Goal: Task Accomplishment & Management: Use online tool/utility

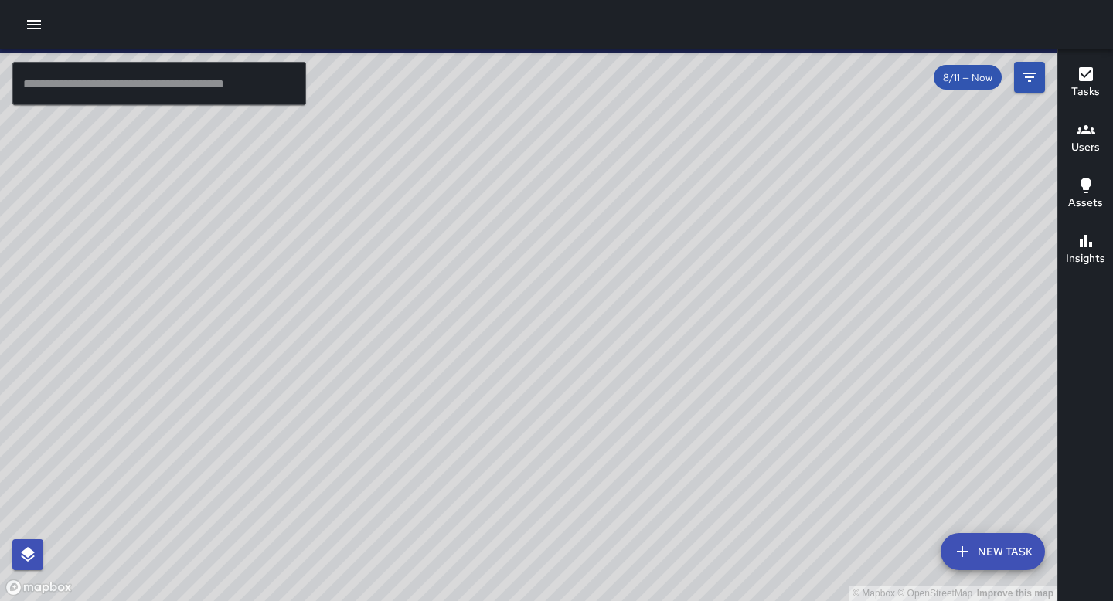
click at [25, 31] on icon "button" at bounding box center [34, 24] width 19 height 19
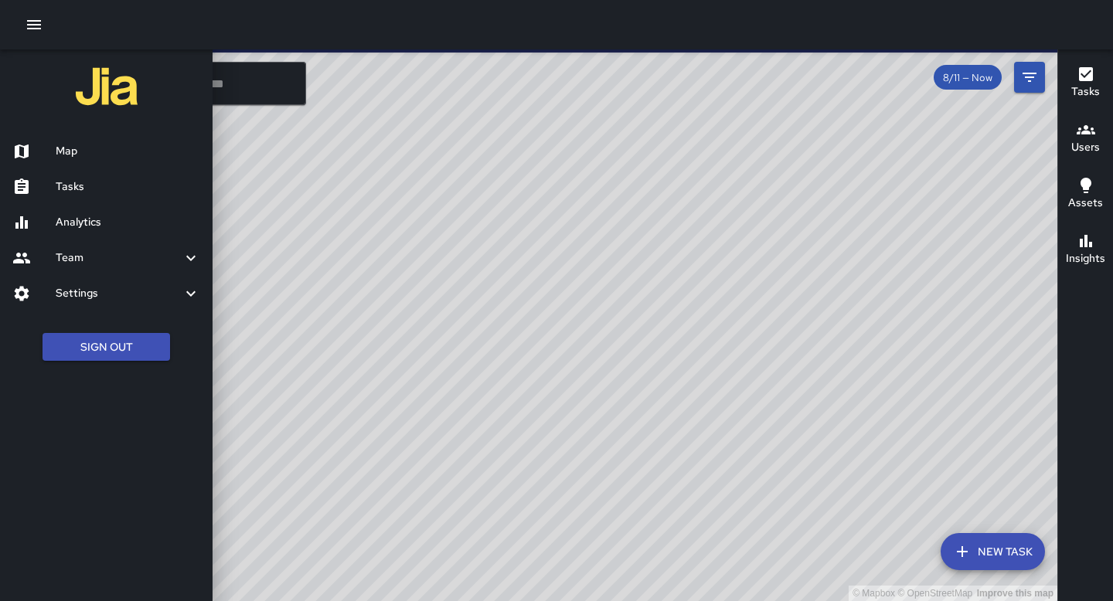
click at [151, 172] on link "Tasks" at bounding box center [106, 187] width 212 height 36
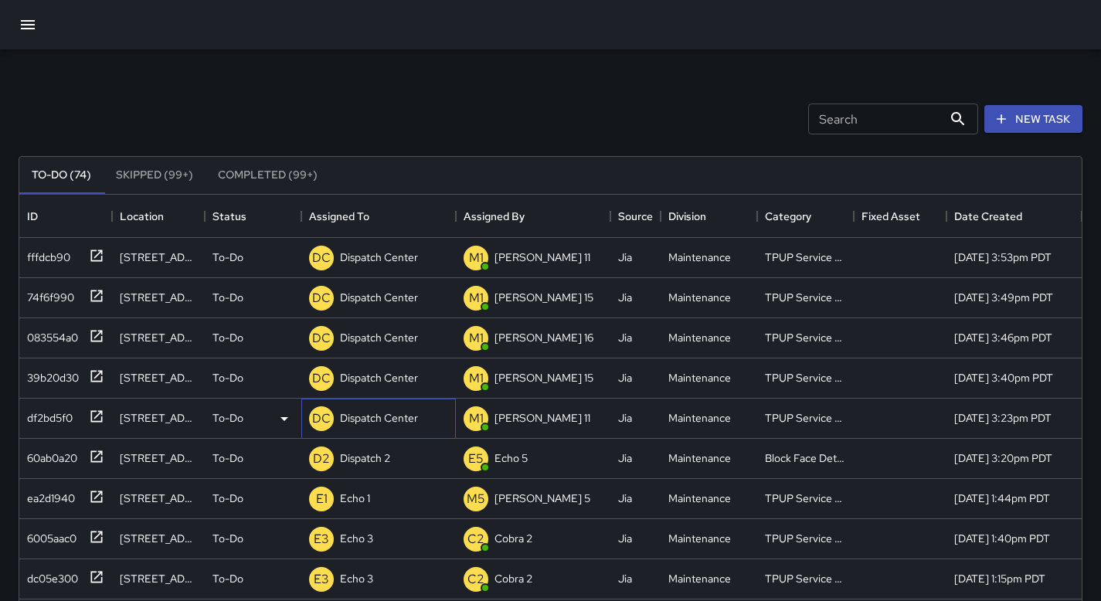
click at [379, 413] on p "Dispatch Center" at bounding box center [379, 417] width 78 height 15
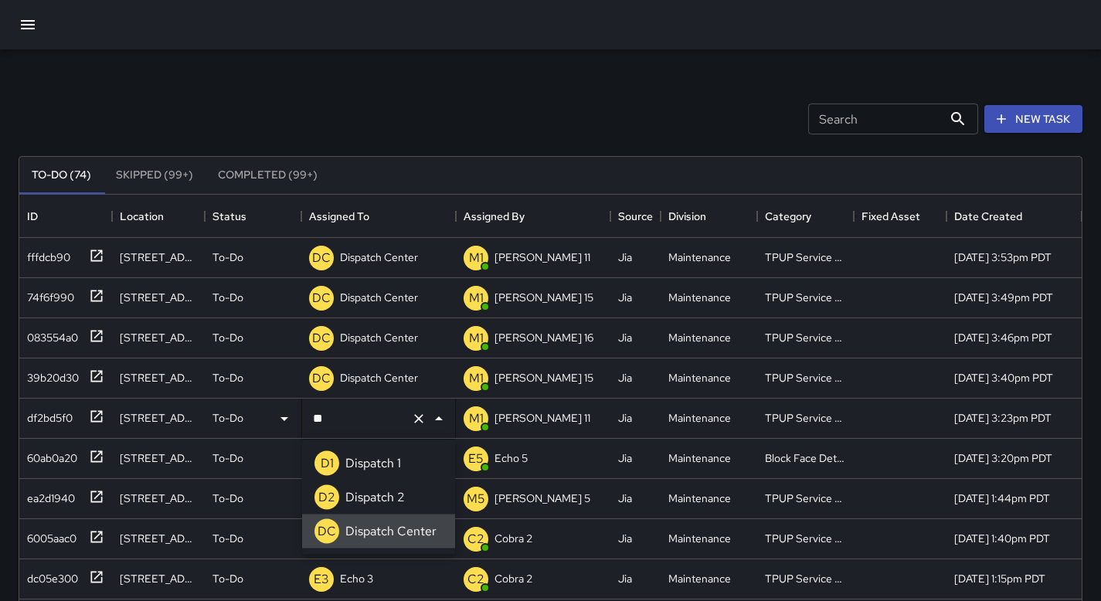
type input "*"
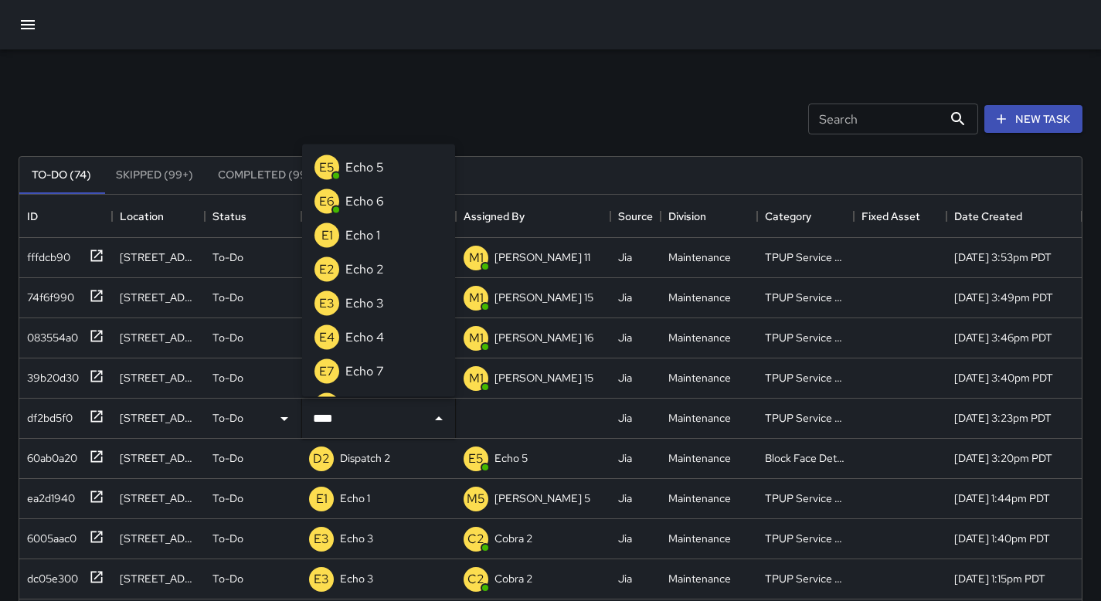
type input "****"
click at [401, 294] on li "E3 Echo 3" at bounding box center [378, 303] width 153 height 34
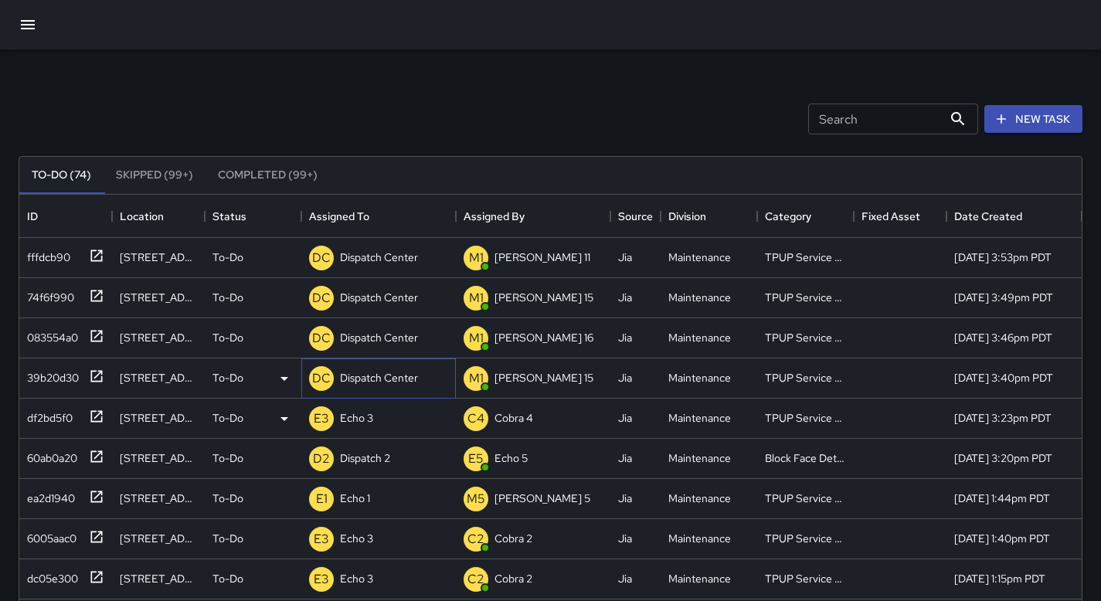
click at [386, 382] on p "Dispatch Center" at bounding box center [379, 377] width 78 height 15
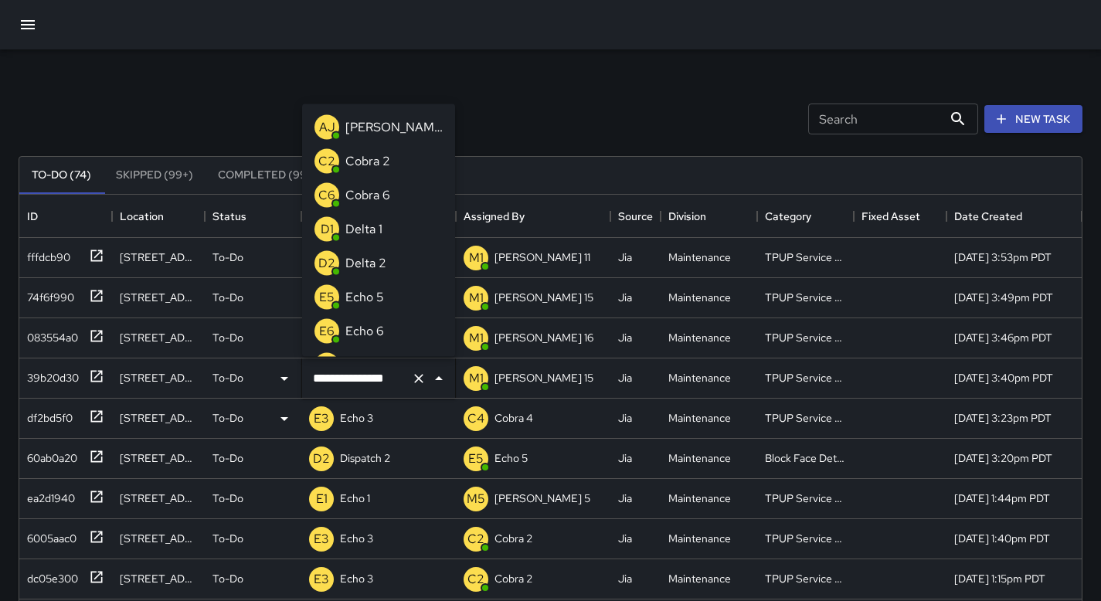
scroll to position [977, 0]
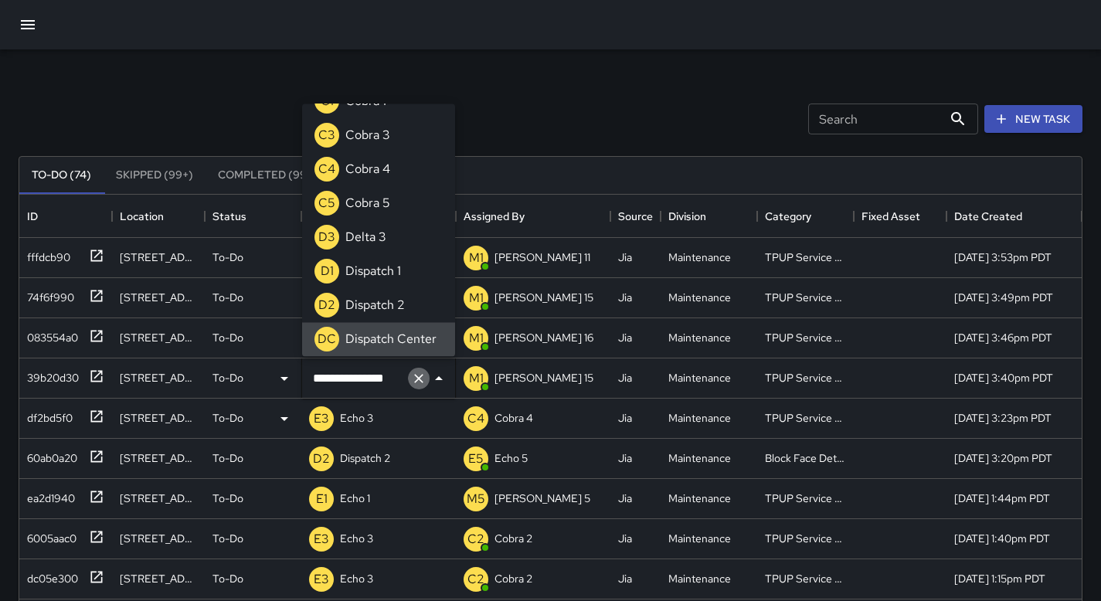
click at [414, 382] on icon "Clear" at bounding box center [418, 378] width 15 height 15
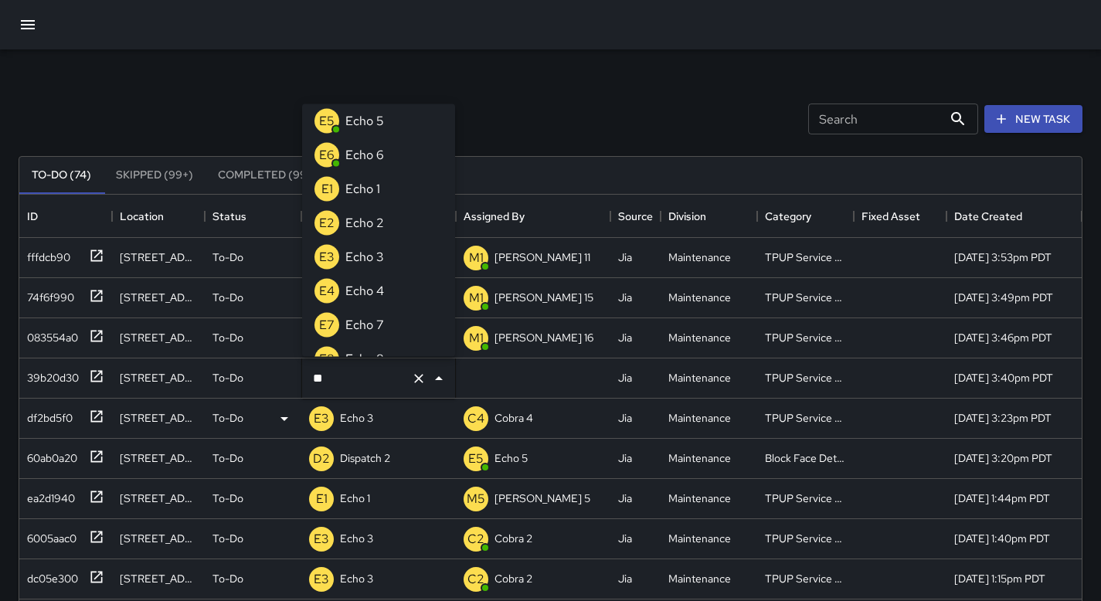
scroll to position [0, 0]
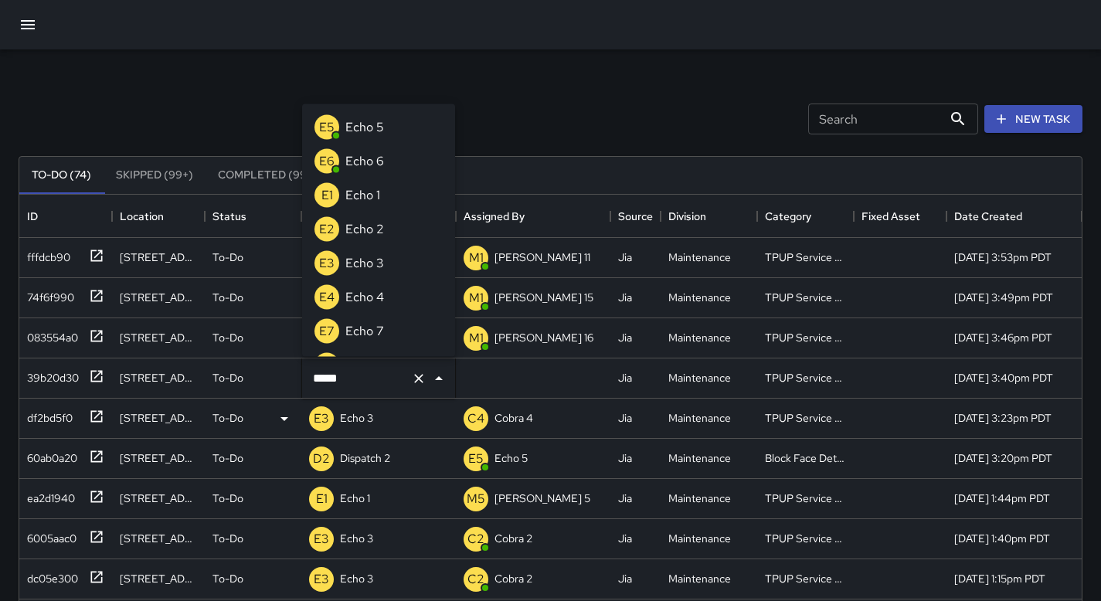
type input "******"
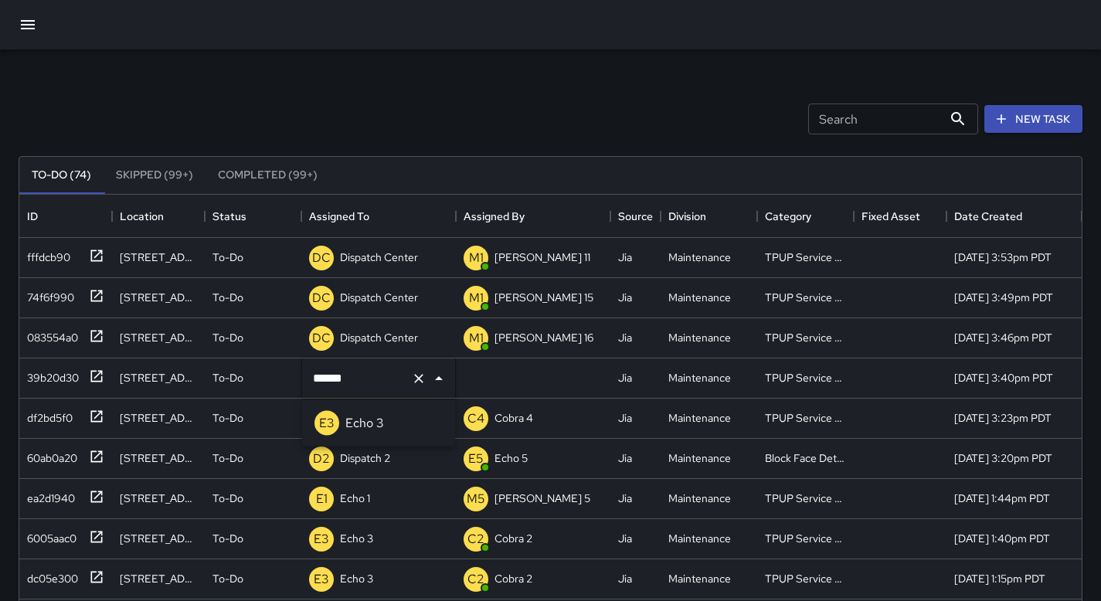
click at [354, 429] on p "Echo 3" at bounding box center [364, 423] width 39 height 19
click at [352, 340] on p "Dispatch Center" at bounding box center [379, 337] width 78 height 15
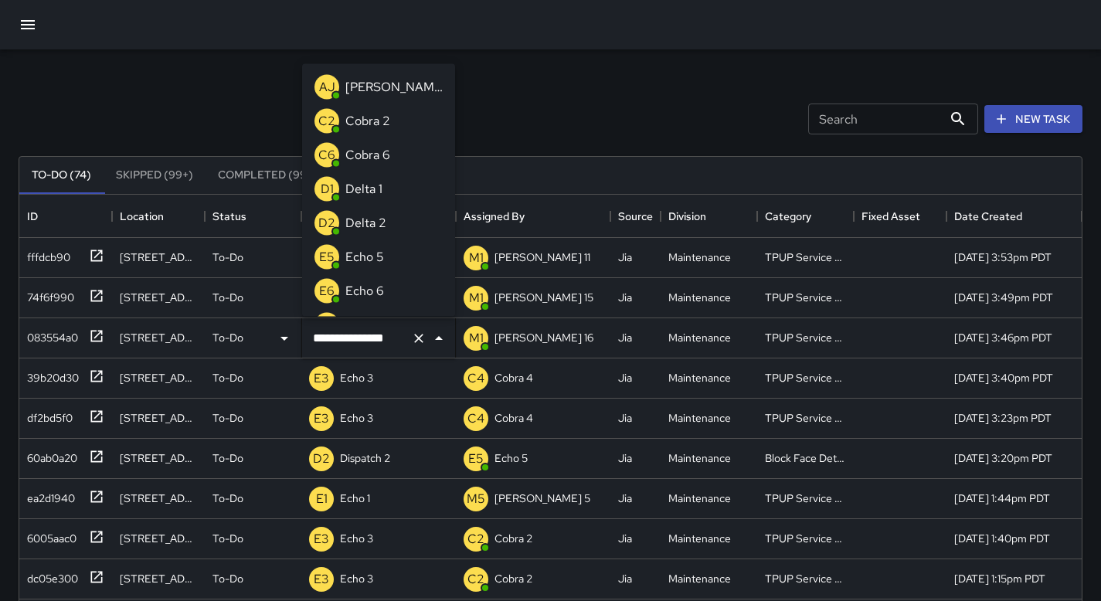
scroll to position [977, 0]
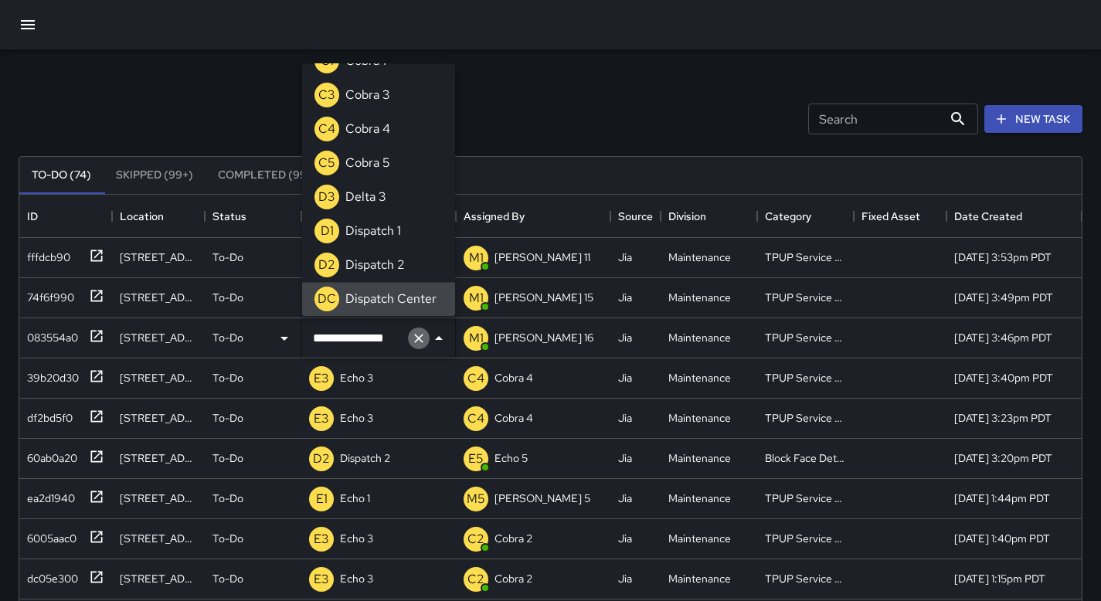
click at [415, 343] on icon "Clear" at bounding box center [418, 338] width 15 height 15
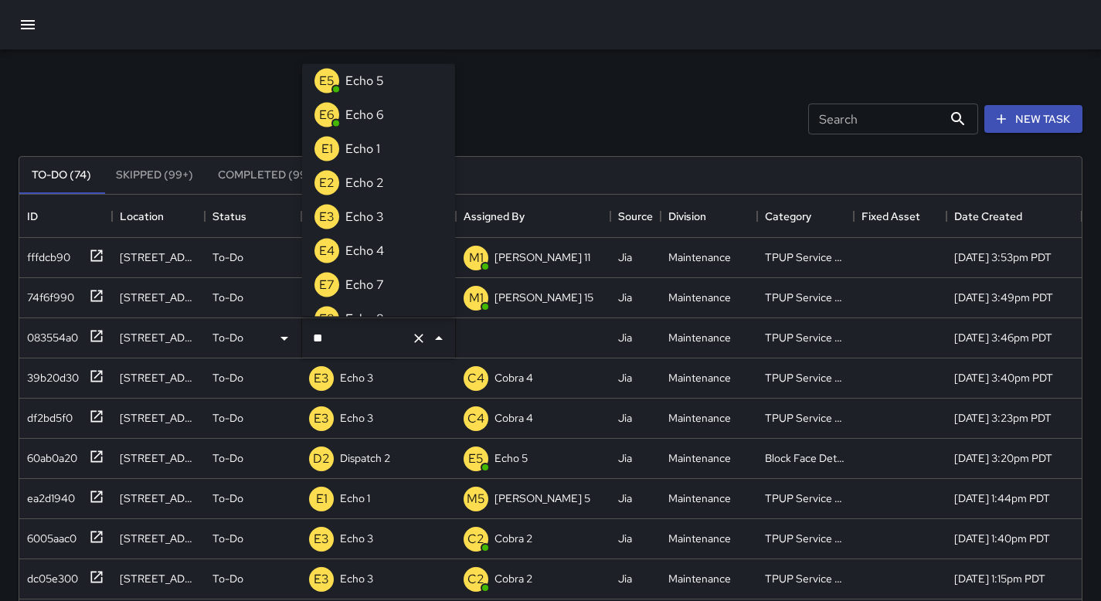
scroll to position [0, 0]
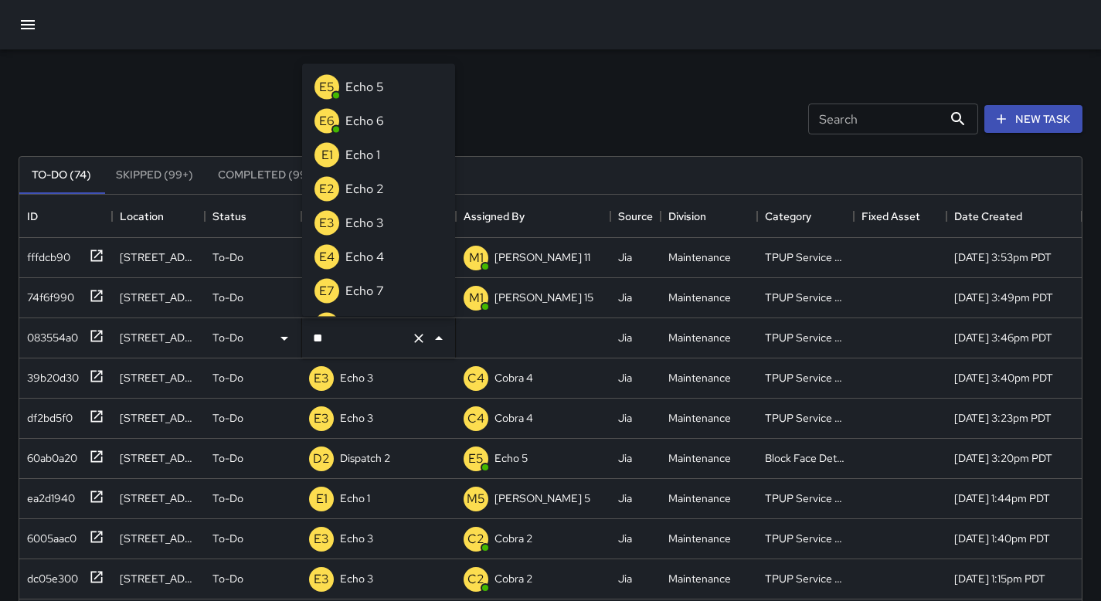
type input "***"
click at [394, 212] on li "E3 Echo 3" at bounding box center [378, 223] width 153 height 34
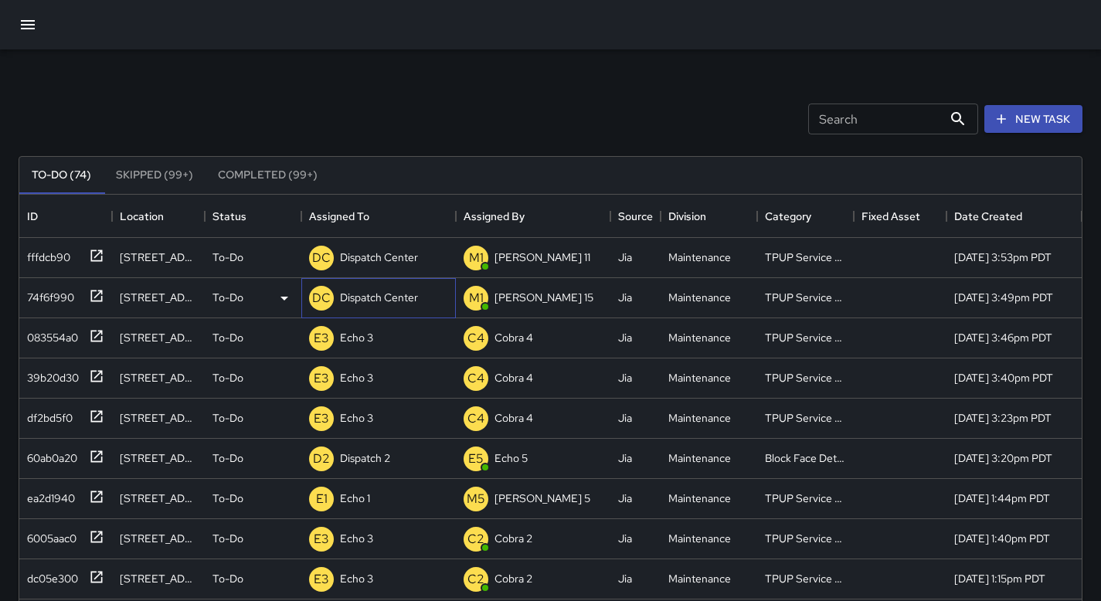
click at [403, 302] on p "Dispatch Center" at bounding box center [379, 297] width 78 height 15
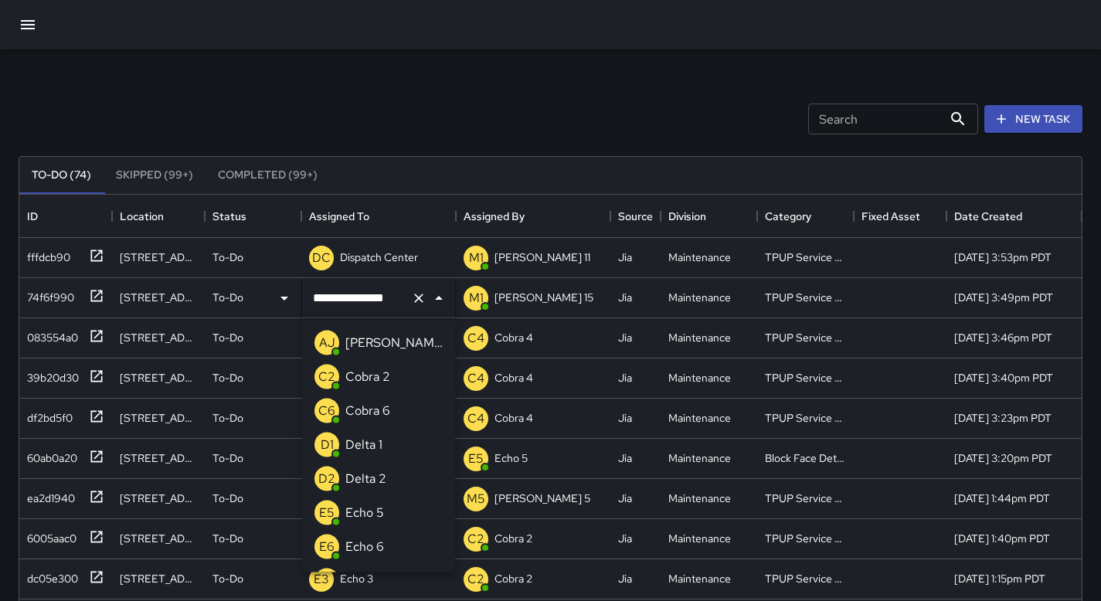
scroll to position [977, 0]
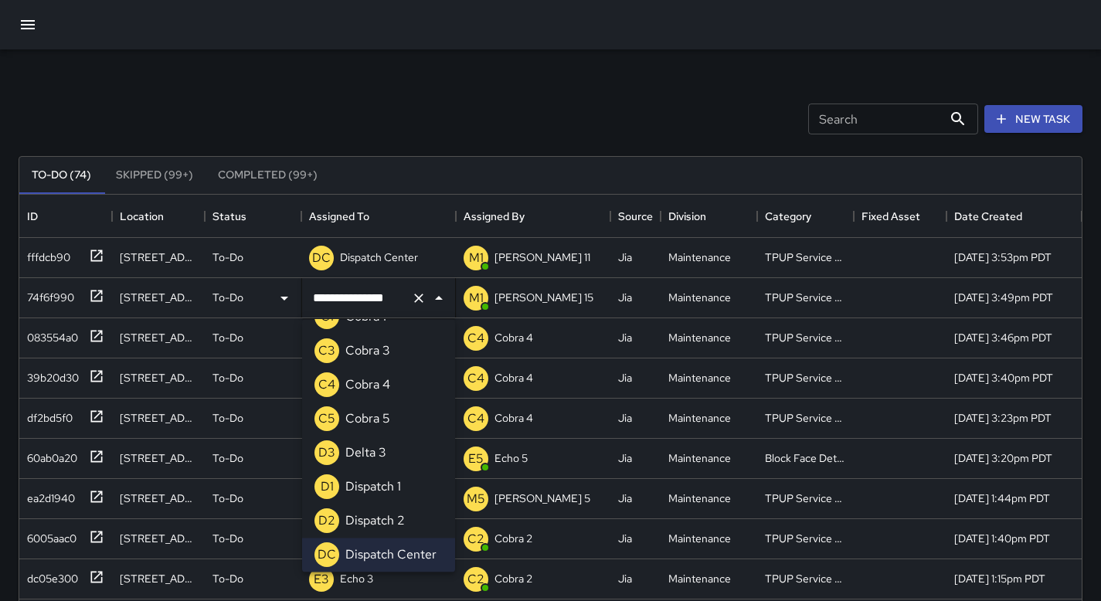
click at [422, 302] on icon "Clear" at bounding box center [418, 298] width 15 height 15
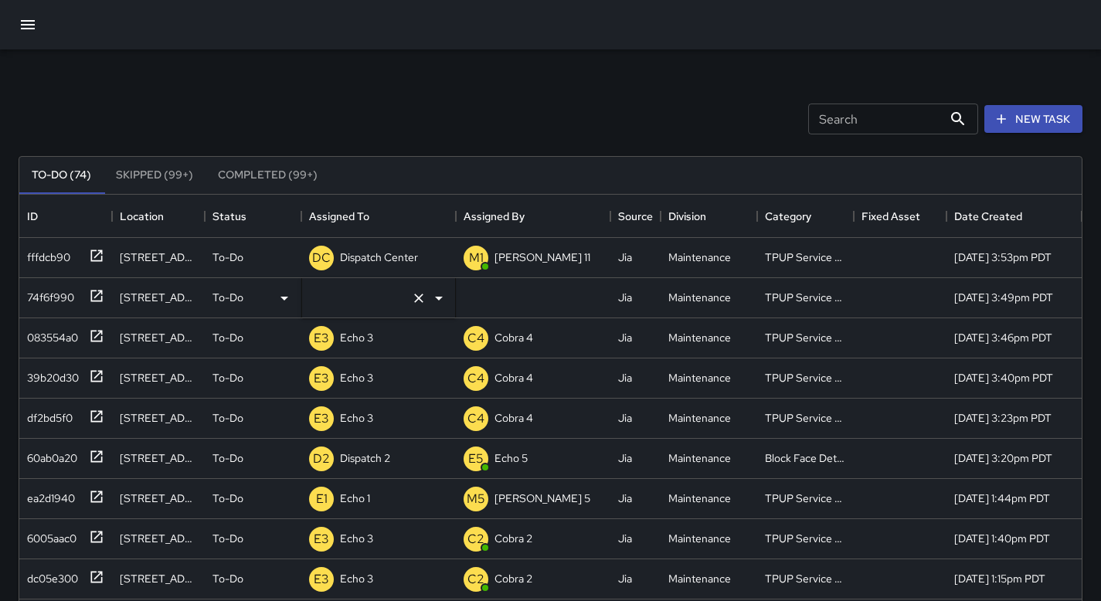
click at [389, 297] on input "text" at bounding box center [357, 298] width 96 height 29
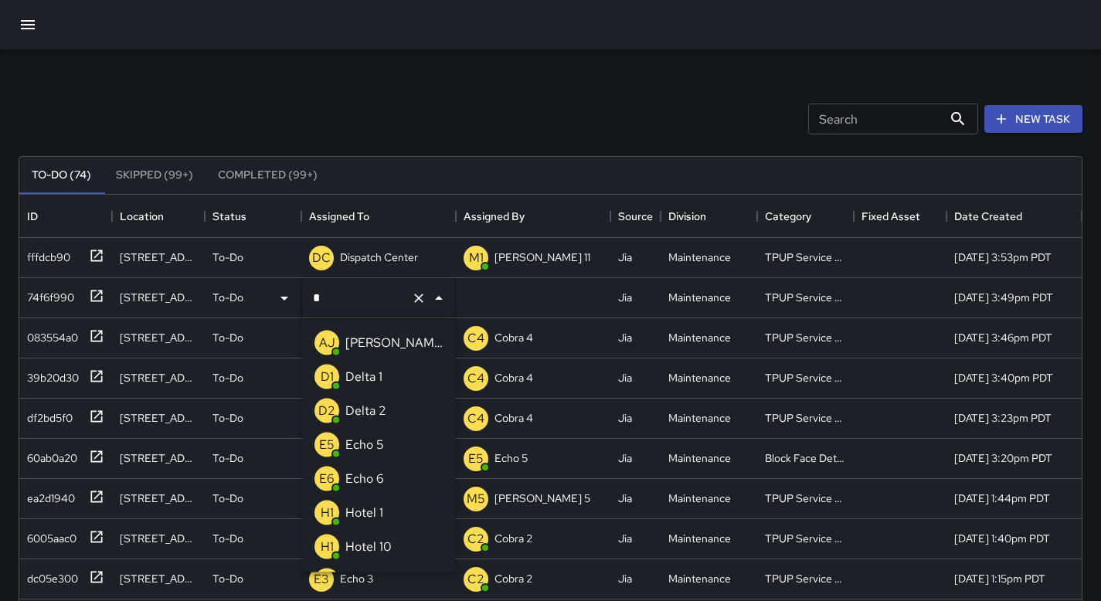
type input "**"
click at [396, 477] on li "E3 Echo 3" at bounding box center [378, 479] width 153 height 34
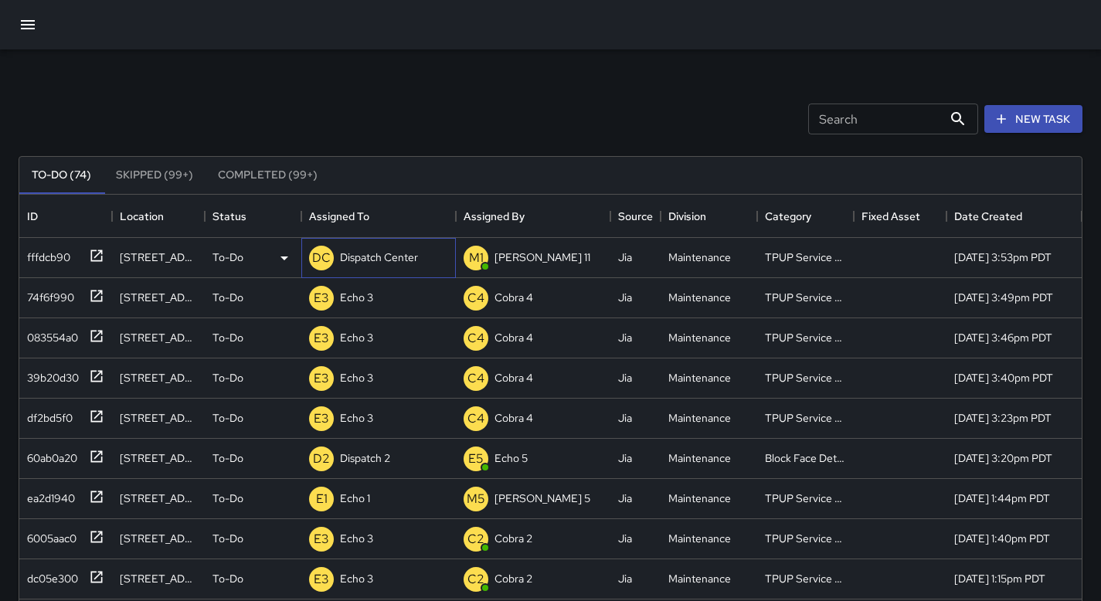
click at [377, 266] on div "Dispatch Center" at bounding box center [379, 257] width 84 height 22
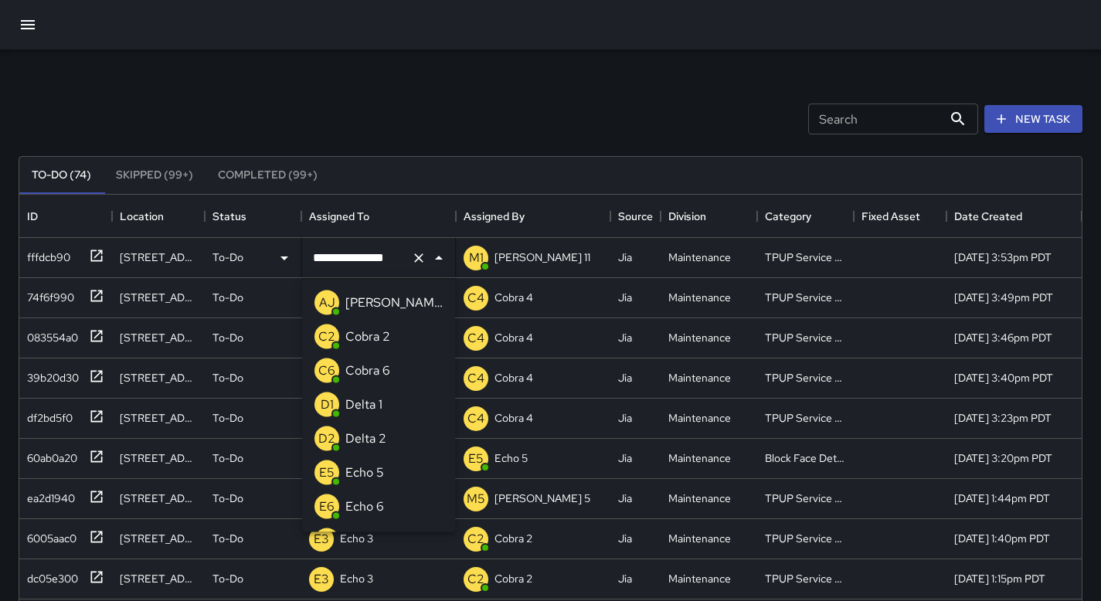
scroll to position [977, 0]
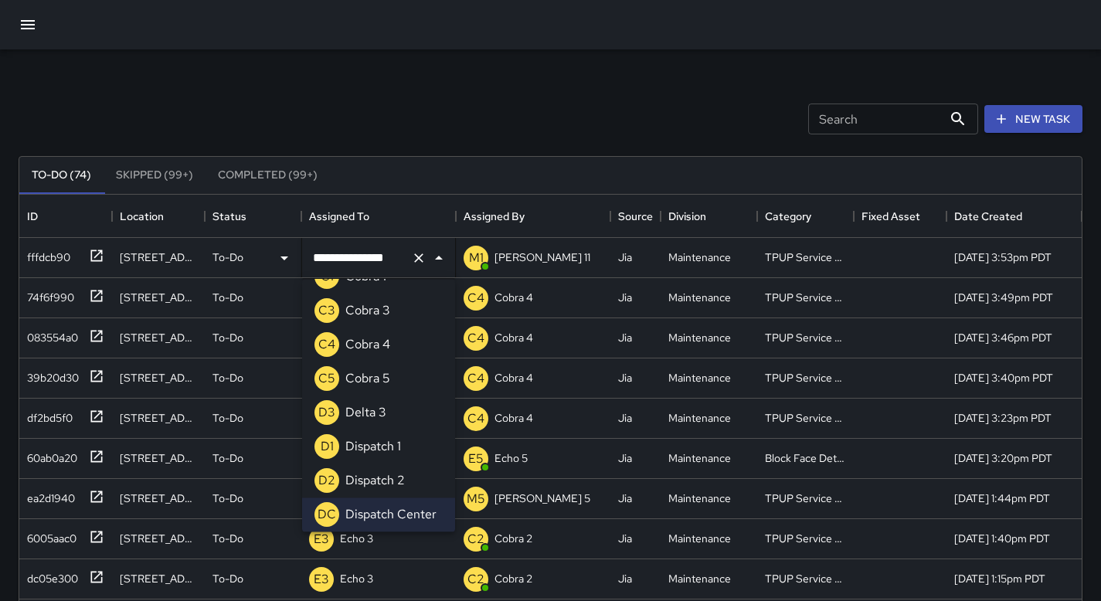
click at [416, 240] on div "**********" at bounding box center [378, 257] width 153 height 43
click at [416, 263] on icon "Clear" at bounding box center [418, 257] width 15 height 15
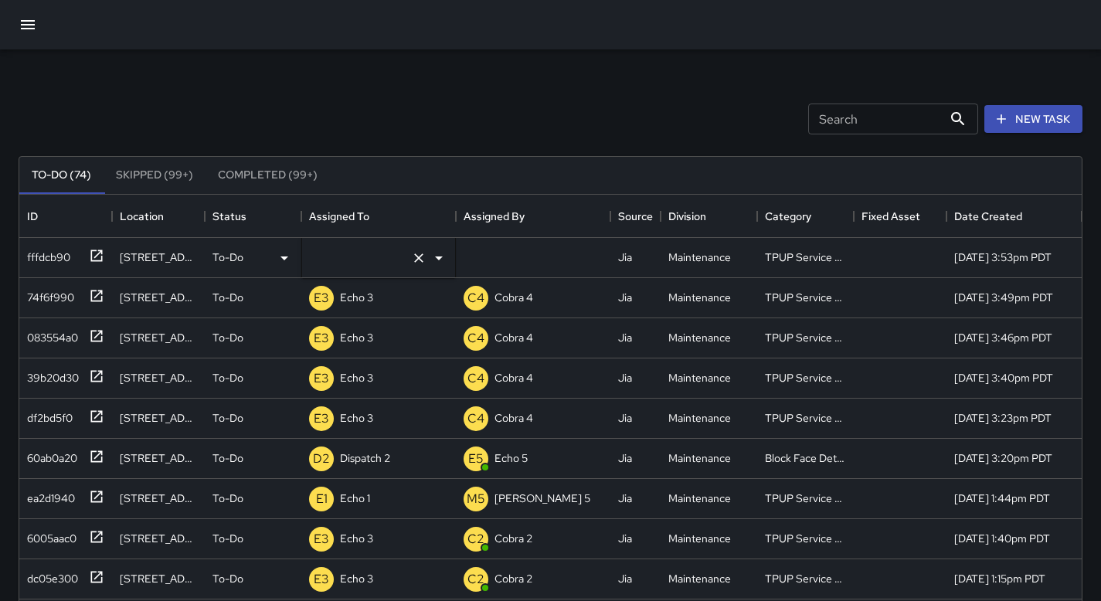
click at [392, 260] on input "text" at bounding box center [357, 257] width 96 height 29
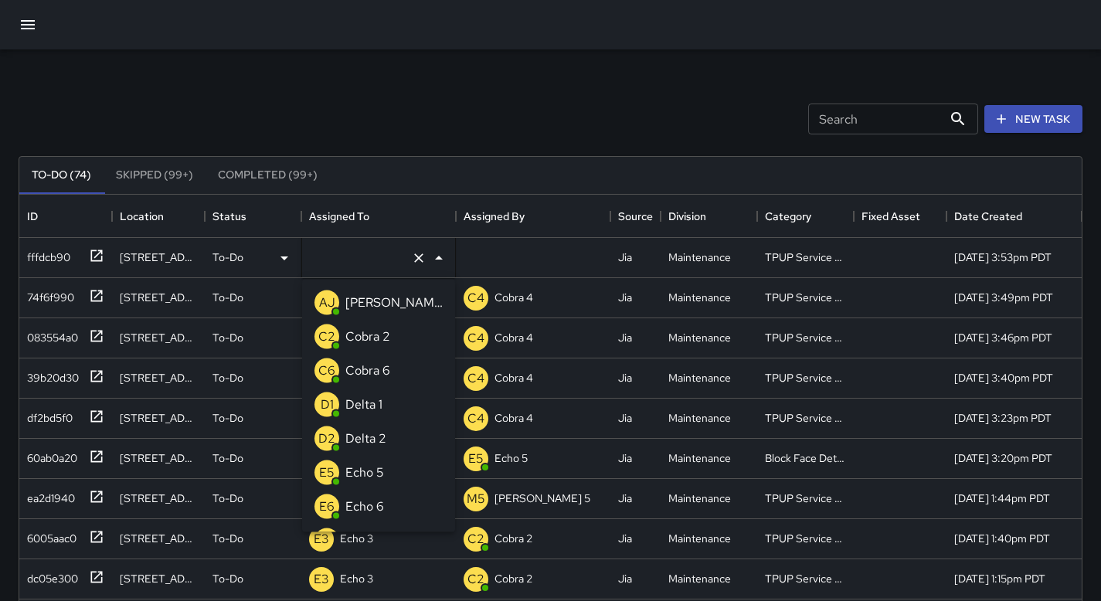
click at [392, 261] on input "text" at bounding box center [357, 257] width 96 height 29
type input "***"
click at [405, 432] on li "E3 Echo 3" at bounding box center [378, 439] width 153 height 34
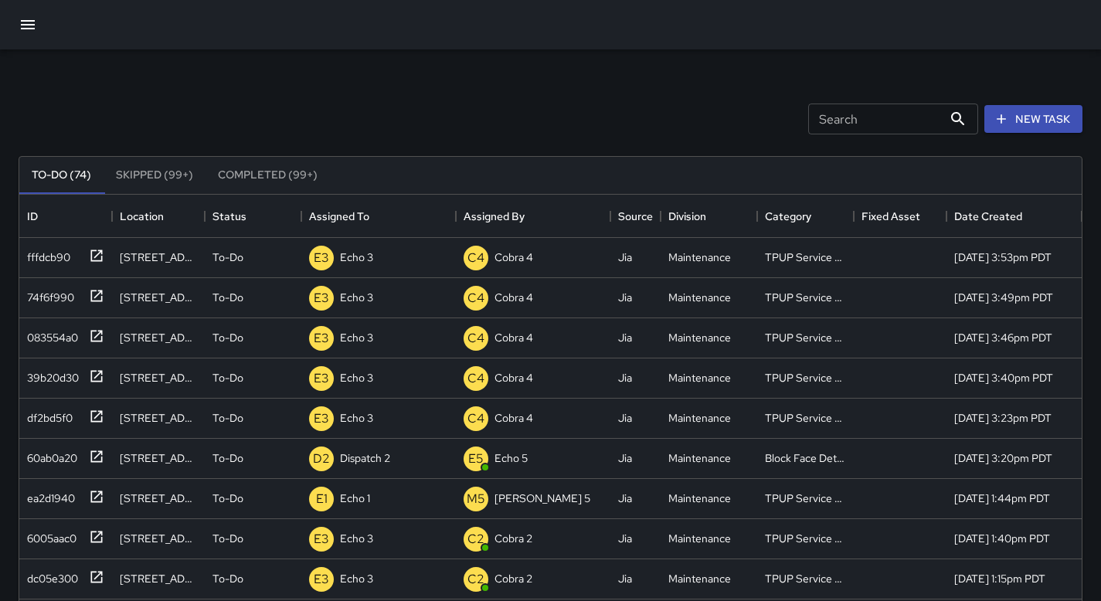
click at [494, 92] on div "Search Search New Task" at bounding box center [550, 119] width 1070 height 80
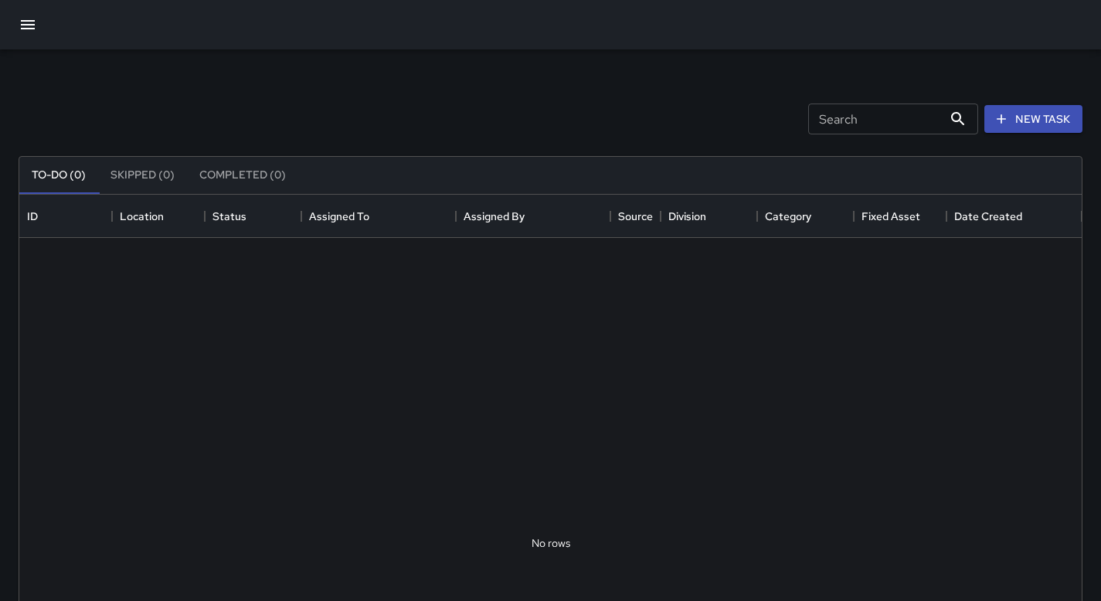
scroll to position [643, 1051]
